Goal: Task Accomplishment & Management: Use online tool/utility

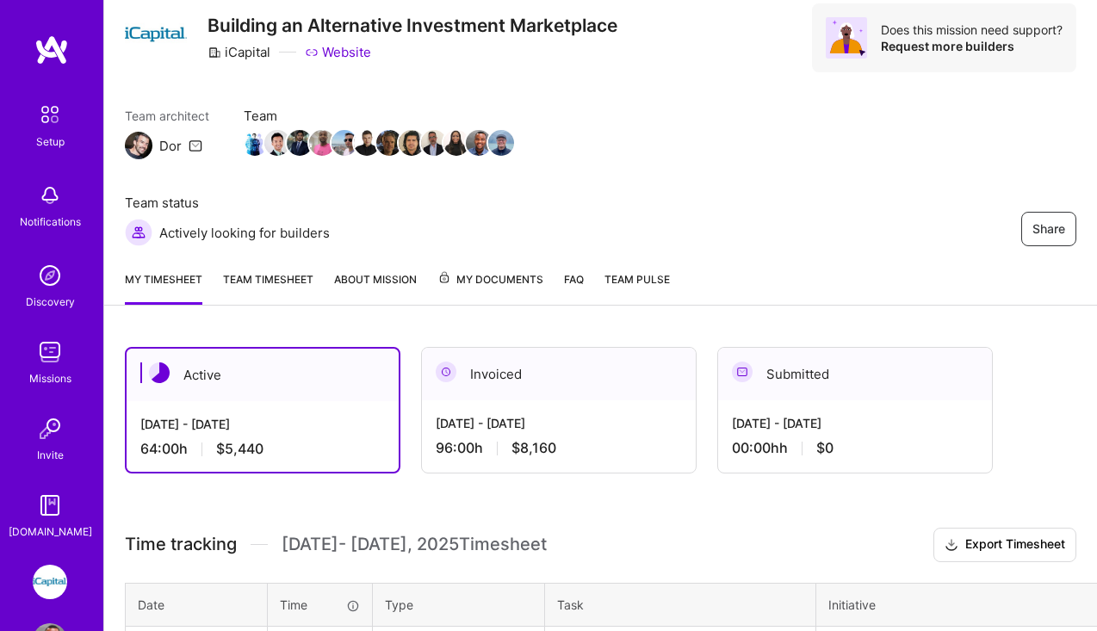
scroll to position [71, 0]
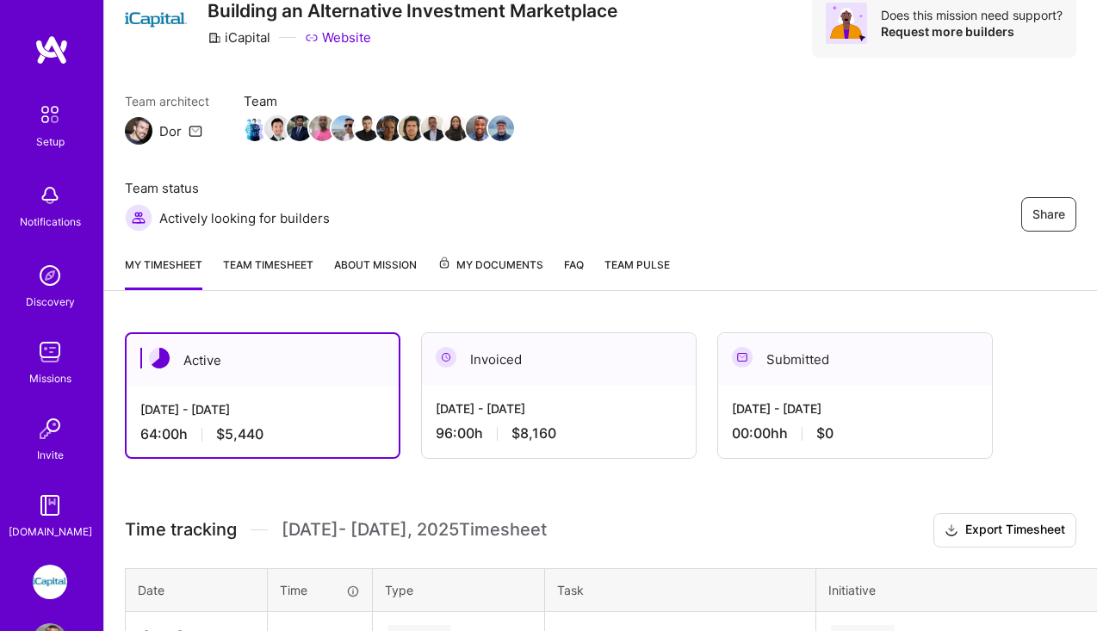
click at [47, 587] on img at bounding box center [50, 582] width 34 height 34
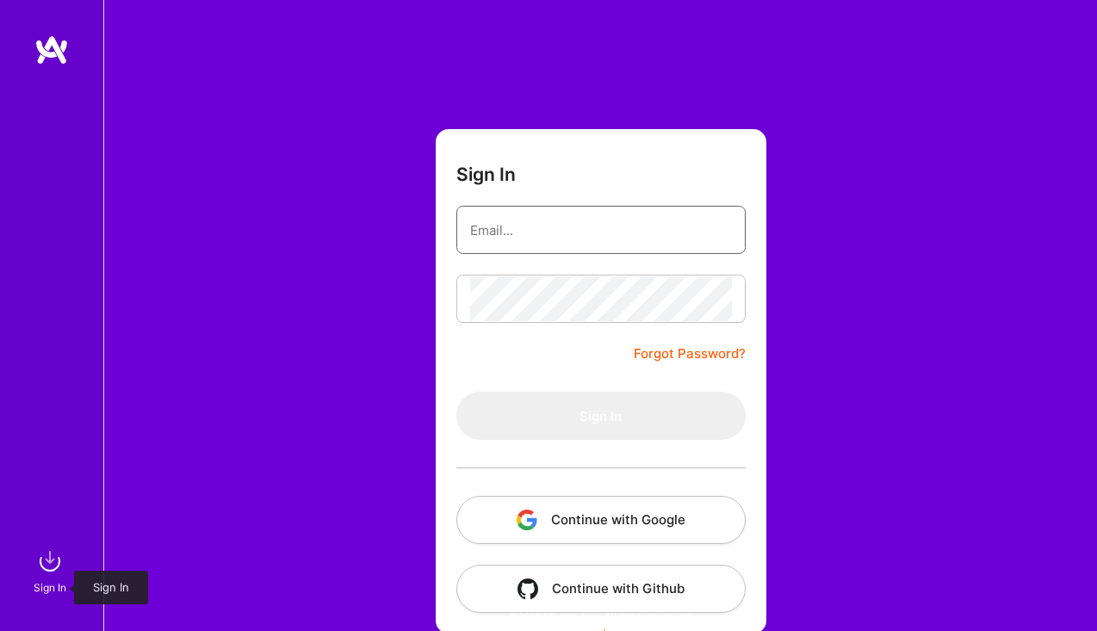
type input "[EMAIL_ADDRESS][DOMAIN_NAME]"
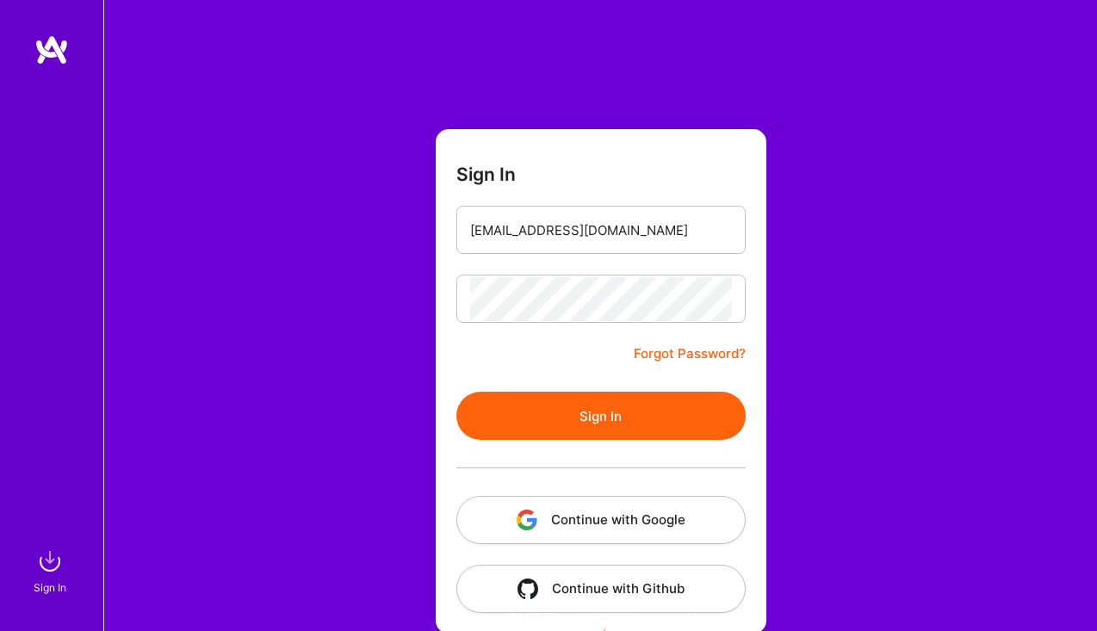
click at [617, 411] on button "Sign In" at bounding box center [600, 416] width 289 height 48
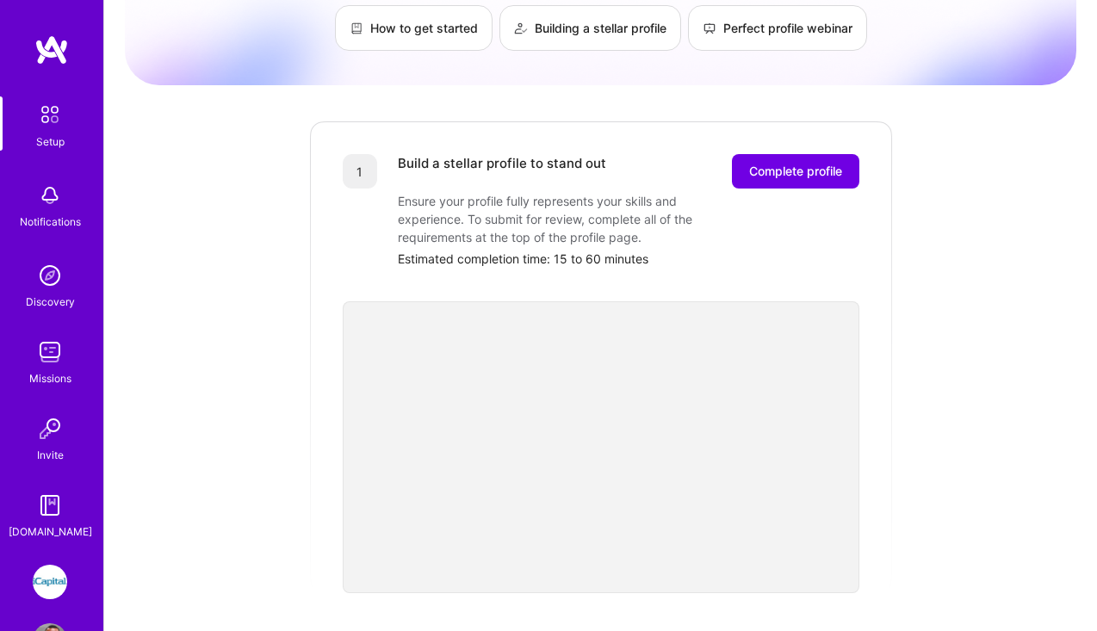
scroll to position [61, 0]
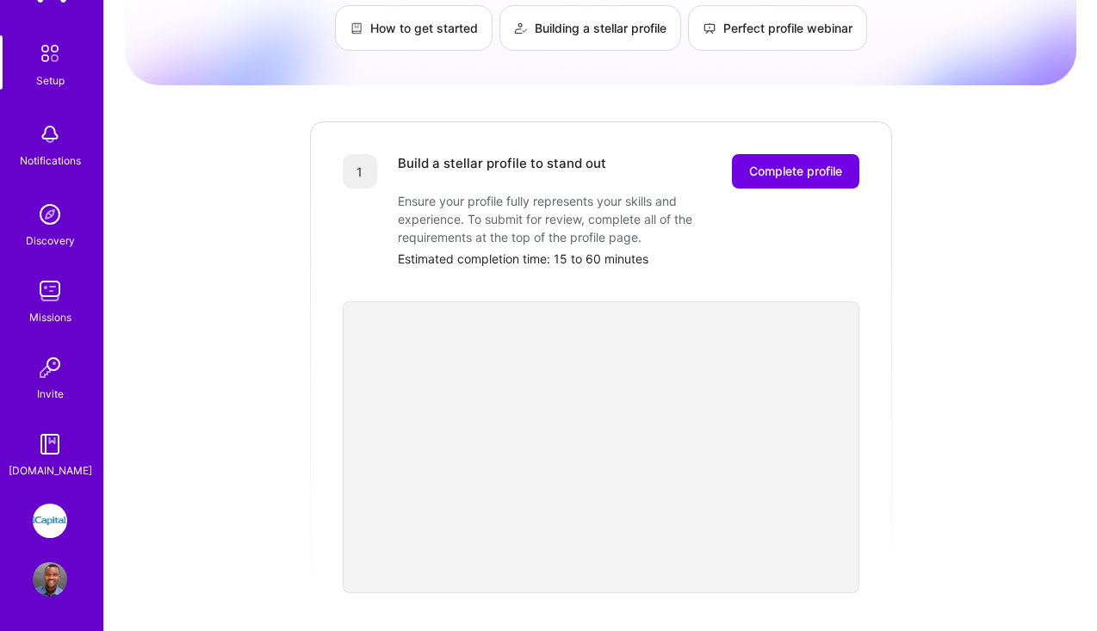
click at [53, 523] on img at bounding box center [50, 521] width 34 height 34
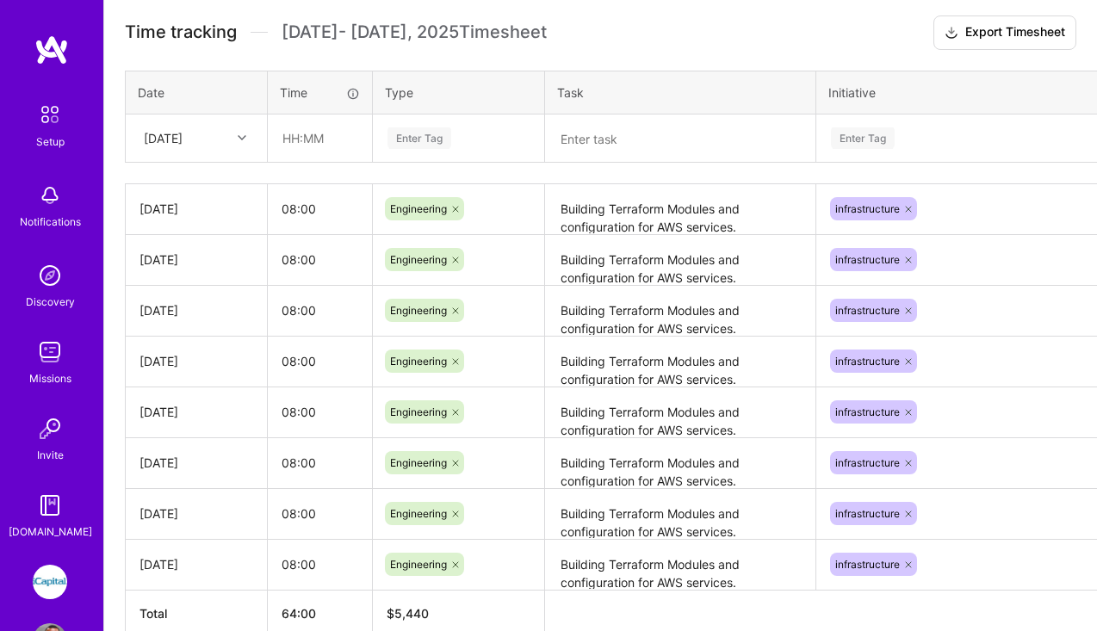
scroll to position [567, 0]
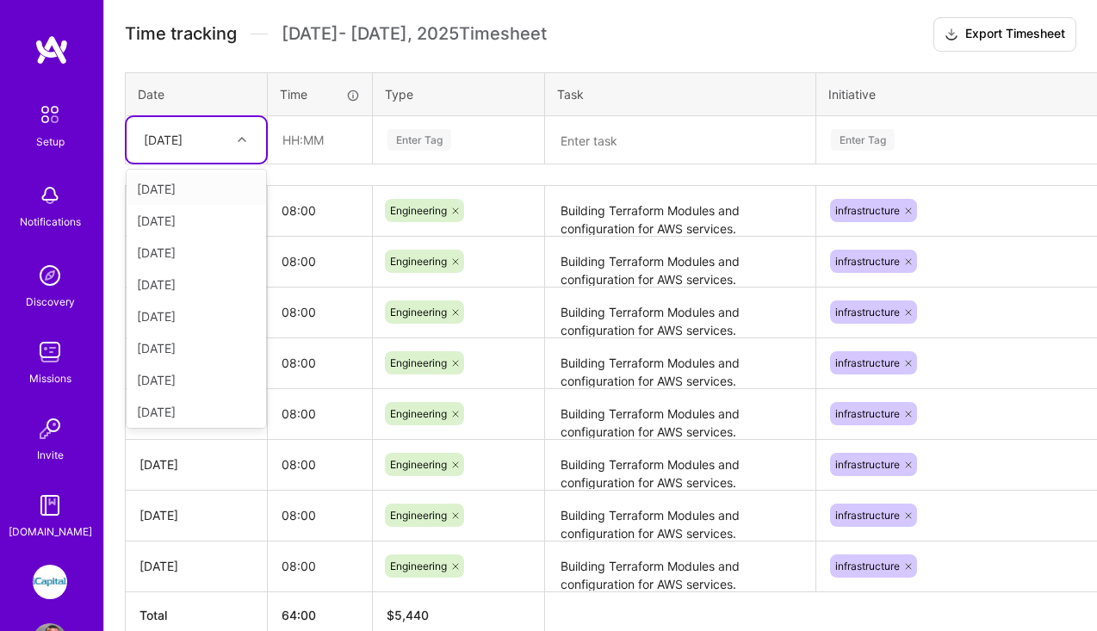
click at [238, 138] on icon at bounding box center [242, 139] width 9 height 9
click at [195, 408] on div "[DATE]" at bounding box center [197, 409] width 140 height 32
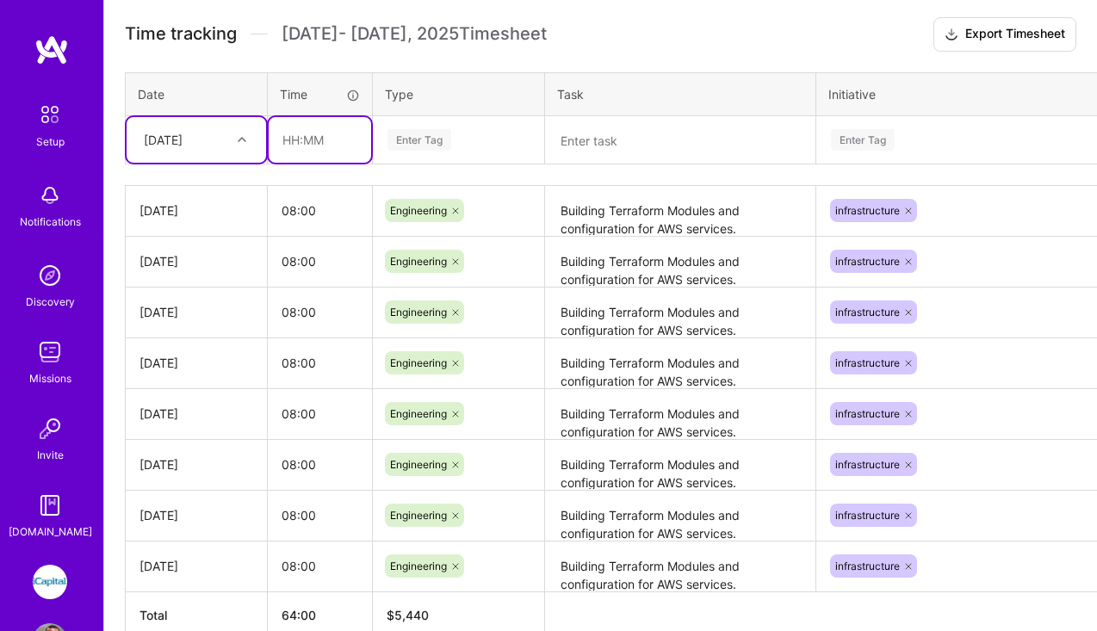
click at [321, 144] on input "text" at bounding box center [320, 140] width 102 height 46
type input "08:00"
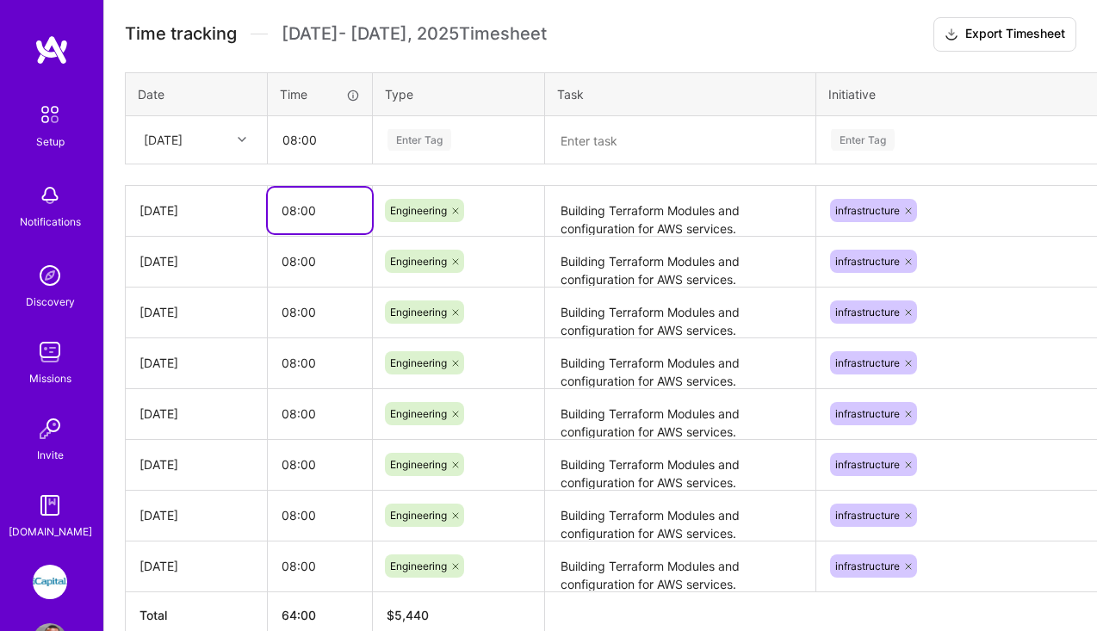
click at [356, 190] on input "08:00" at bounding box center [320, 211] width 104 height 46
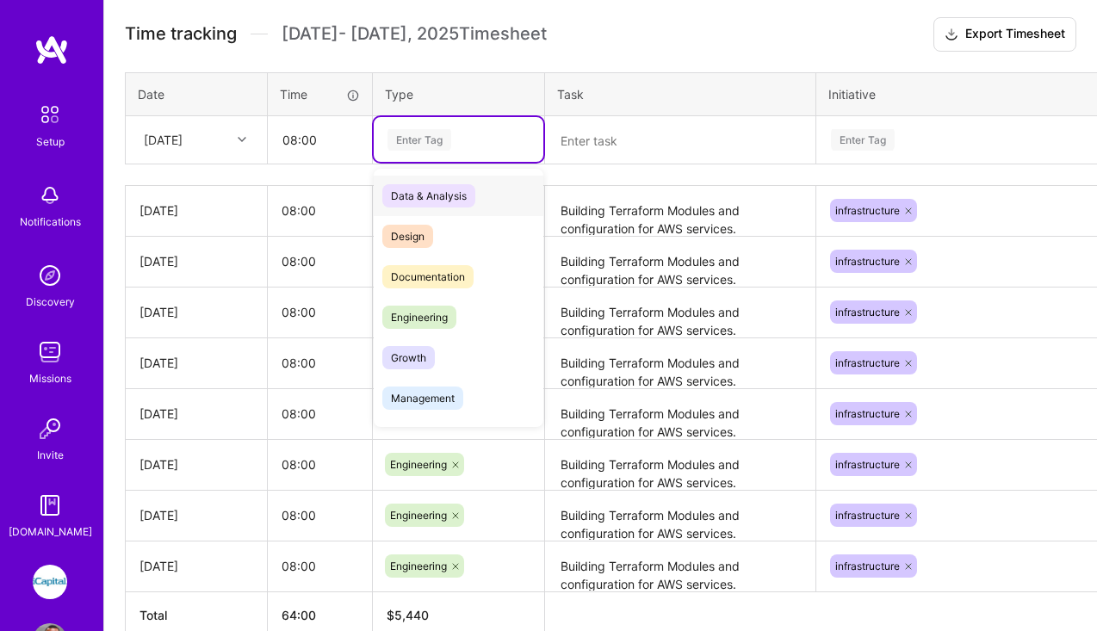
click at [441, 142] on div "Enter Tag" at bounding box center [420, 140] width 64 height 27
click at [431, 312] on span "Engineering" at bounding box center [419, 317] width 74 height 23
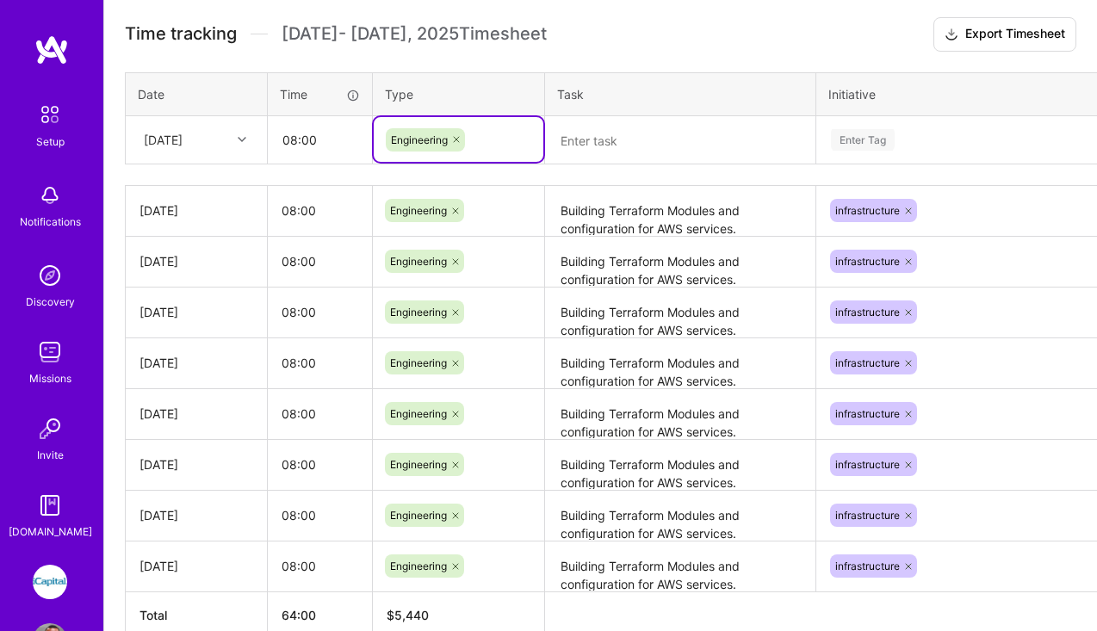
click at [620, 133] on textarea at bounding box center [680, 140] width 267 height 45
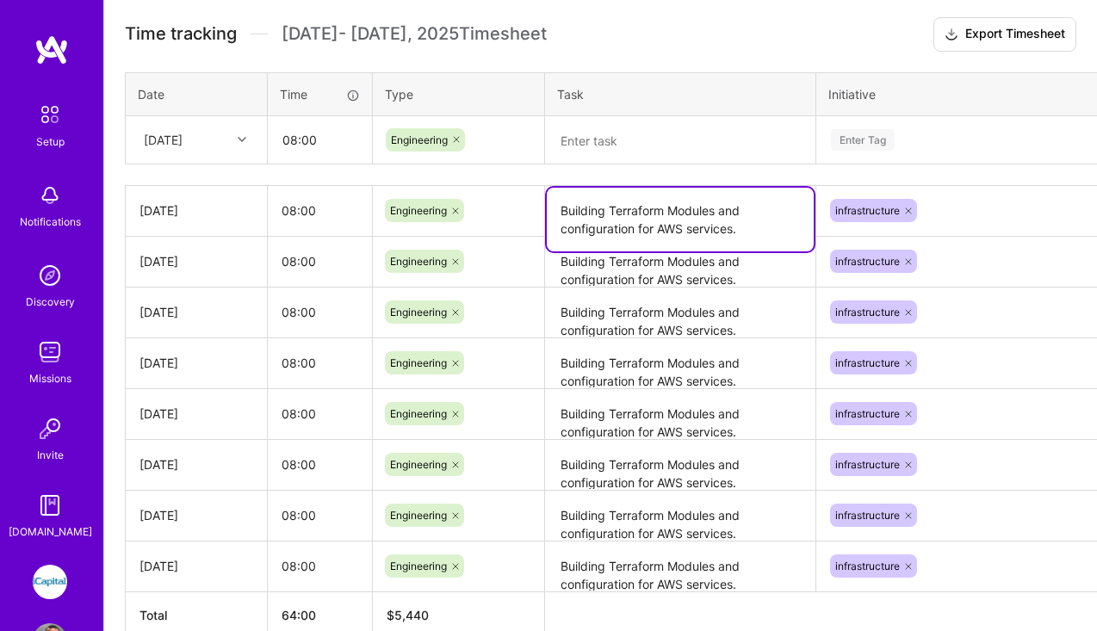
drag, startPoint x: 564, startPoint y: 211, endPoint x: 746, endPoint y: 233, distance: 183.0
click at [746, 233] on textarea "Building Terraform Modules and configuration for AWS services." at bounding box center [680, 220] width 267 height 64
click at [648, 132] on textarea at bounding box center [680, 141] width 267 height 46
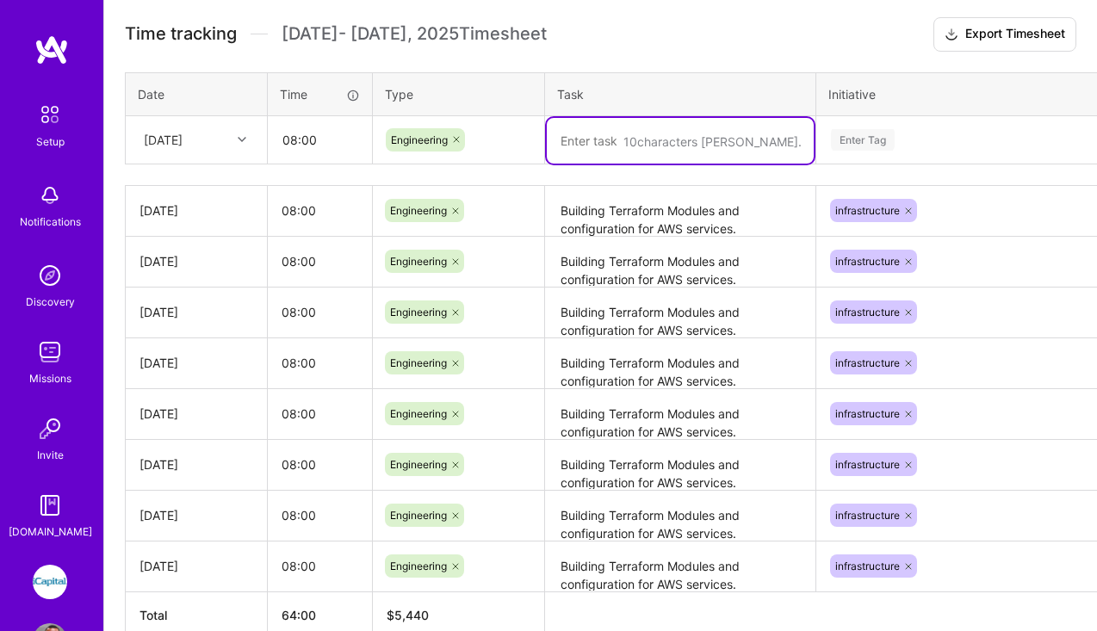
paste textarea "Building Terraform Modules and configuration for AWS services."
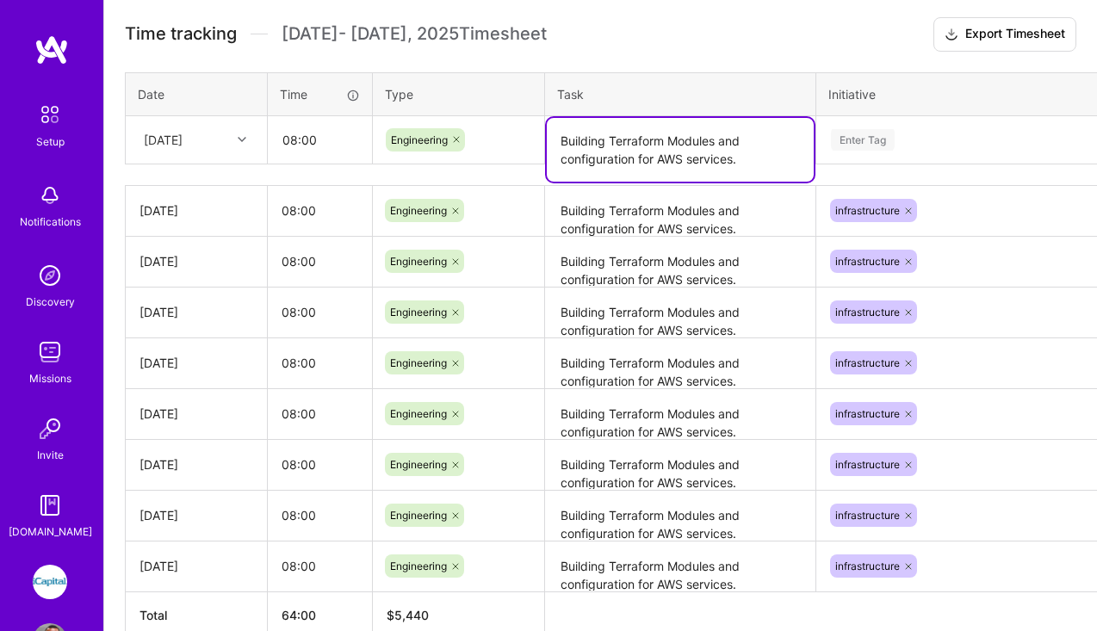
click at [563, 162] on textarea "Building Terraform Modules and configuration for AWS services." at bounding box center [680, 150] width 267 height 64
click at [622, 165] on textarea "Building Terraform configuration for AWS services." at bounding box center [680, 150] width 267 height 64
type textarea "Building Terraform configuration for AWS services in QA env"
click at [920, 140] on div "Enter Tag" at bounding box center [974, 140] width 291 height 22
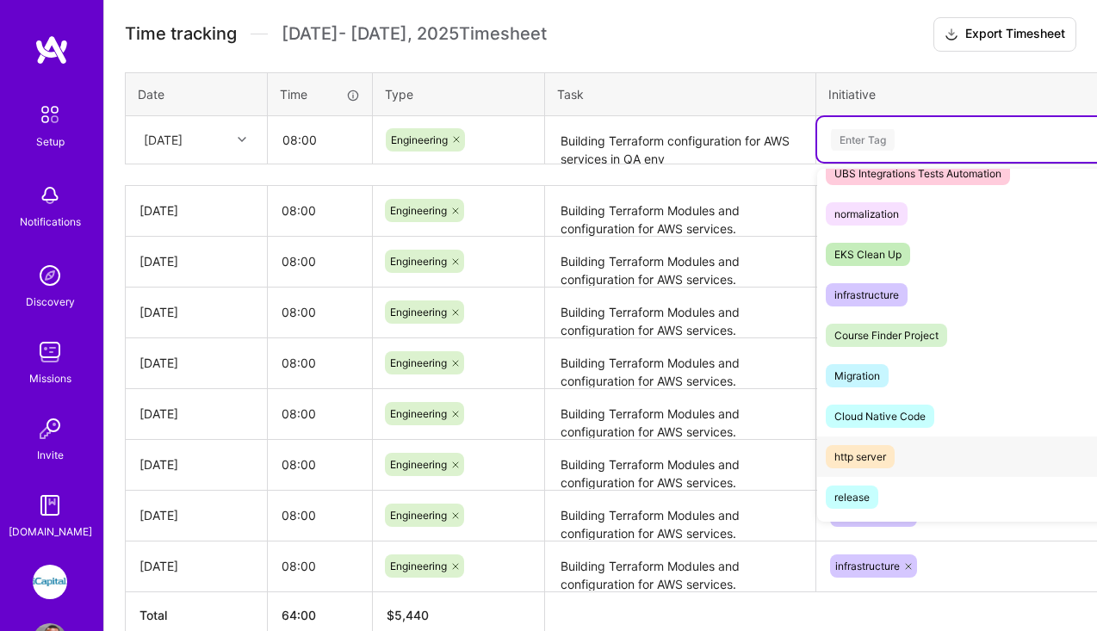
scroll to position [673, 0]
click at [905, 292] on span "infrastructure" at bounding box center [867, 293] width 82 height 23
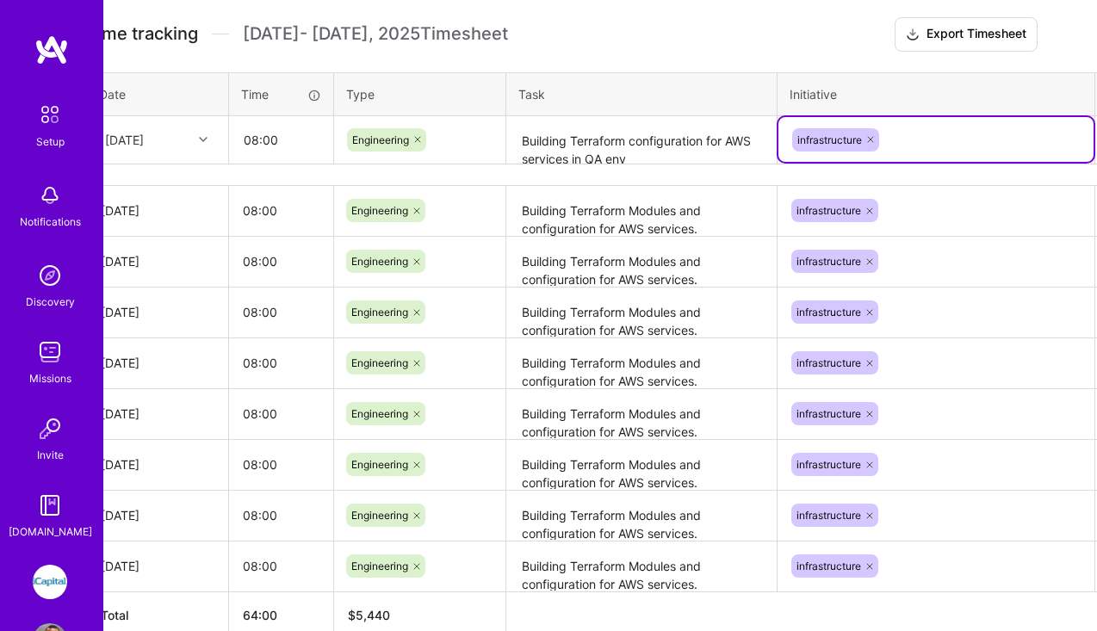
scroll to position [567, 95]
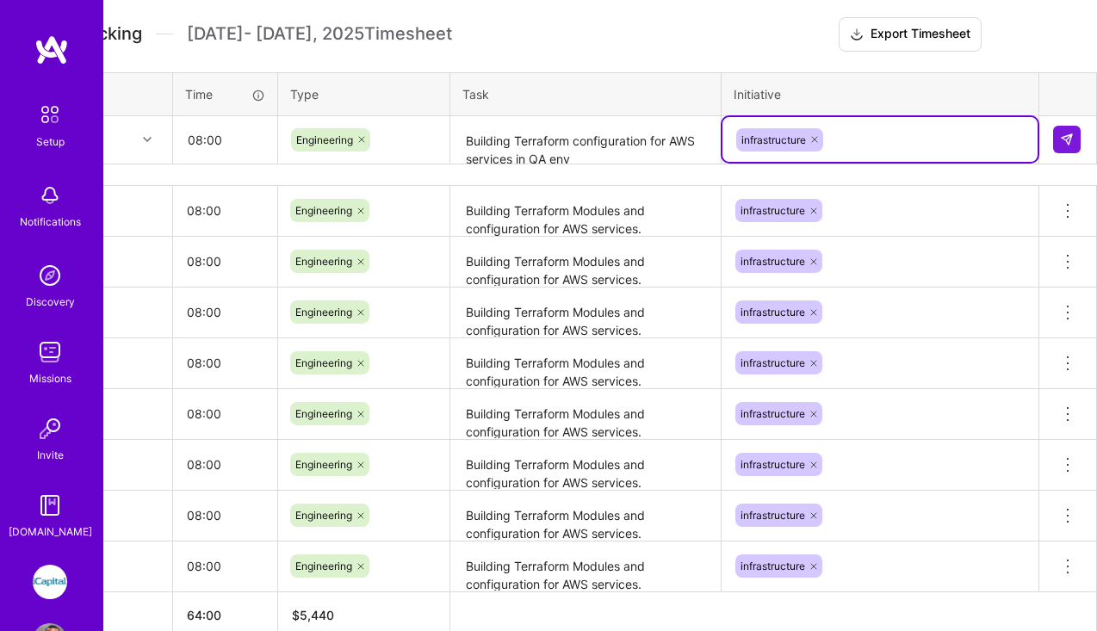
click at [1002, 31] on html "Setup Notifications Discovery Missions Invite [DOMAIN_NAME] iCapital: Building …" at bounding box center [453, 74] width 1097 height 1282
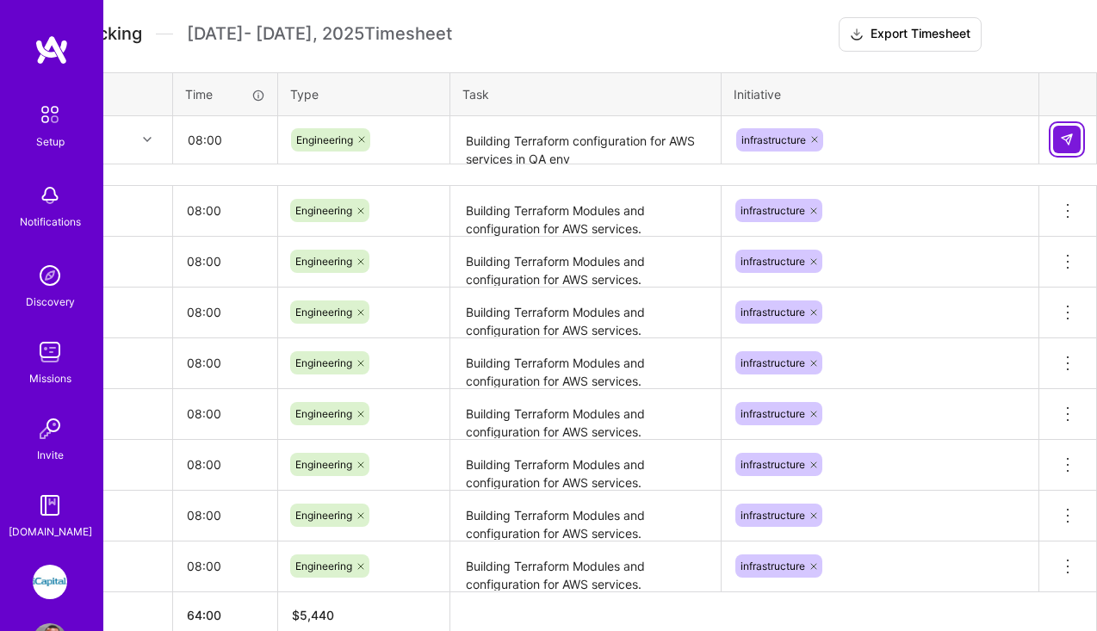
click at [1070, 142] on img at bounding box center [1067, 140] width 14 height 14
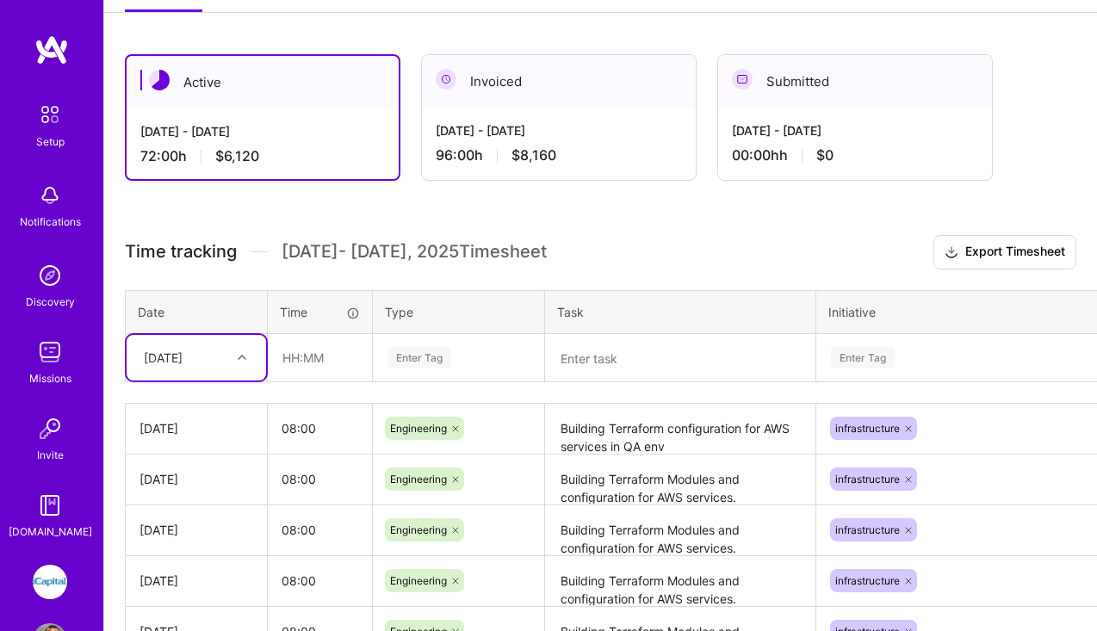
scroll to position [0, 0]
